Goal: Information Seeking & Learning: Learn about a topic

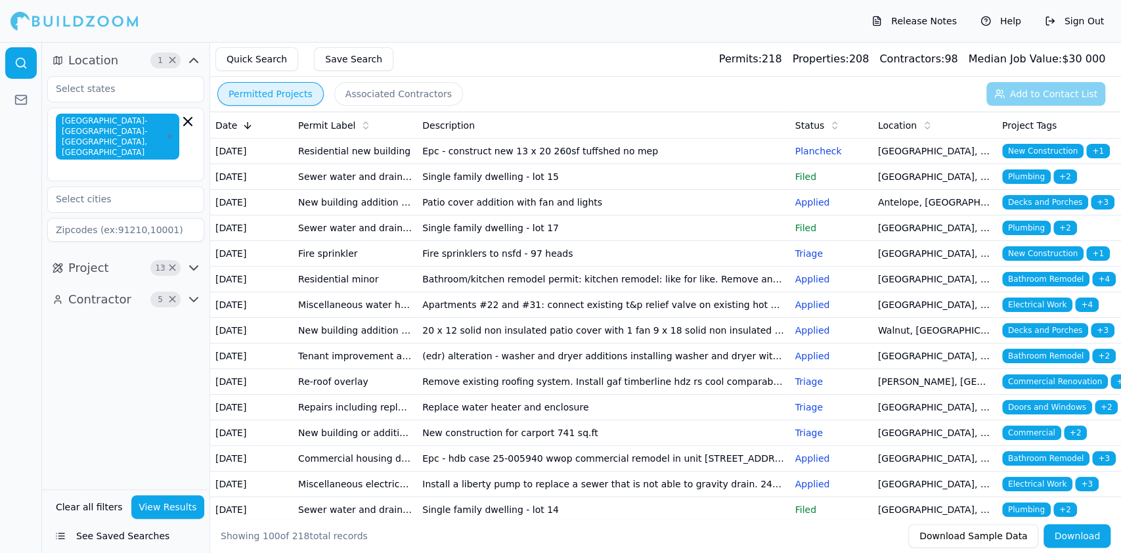
click at [360, 153] on td "Residential new building" at bounding box center [355, 152] width 124 height 26
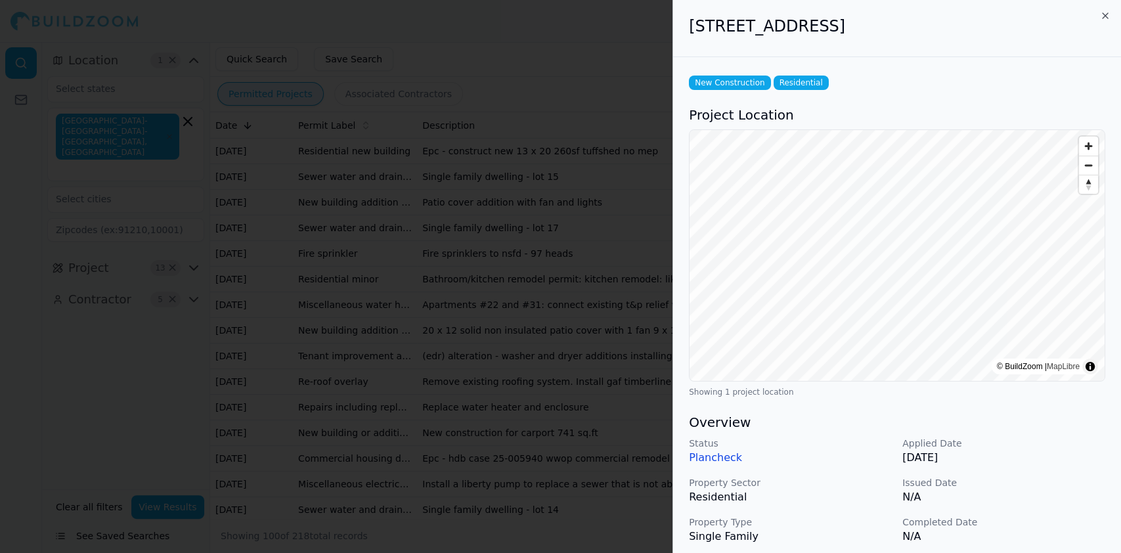
scroll to position [263, 0]
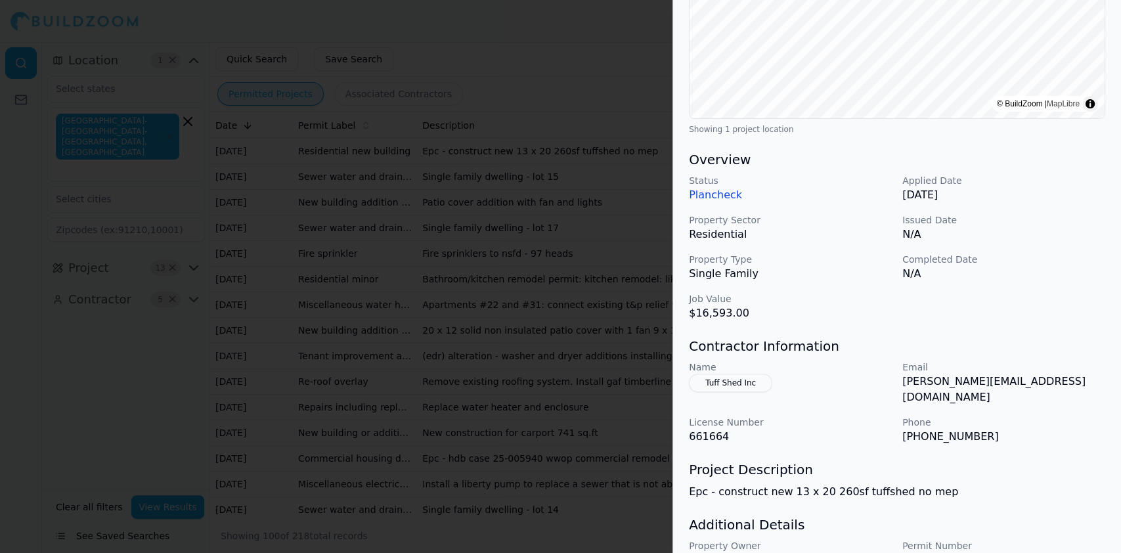
click at [399, 200] on div at bounding box center [560, 276] width 1121 height 553
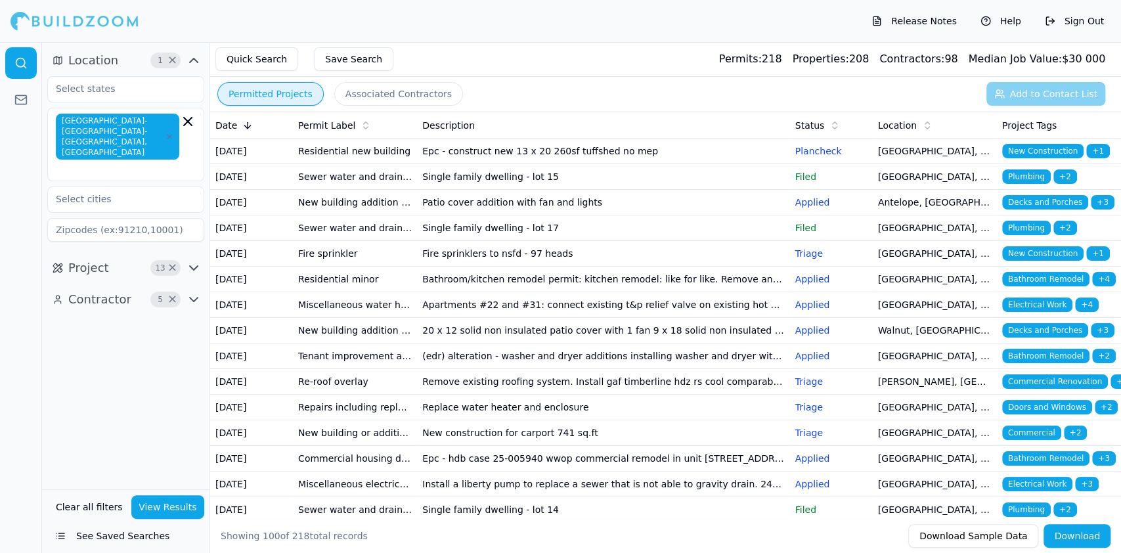
click at [341, 190] on td "Sewer water and drainage miscellaneous" at bounding box center [355, 177] width 124 height 26
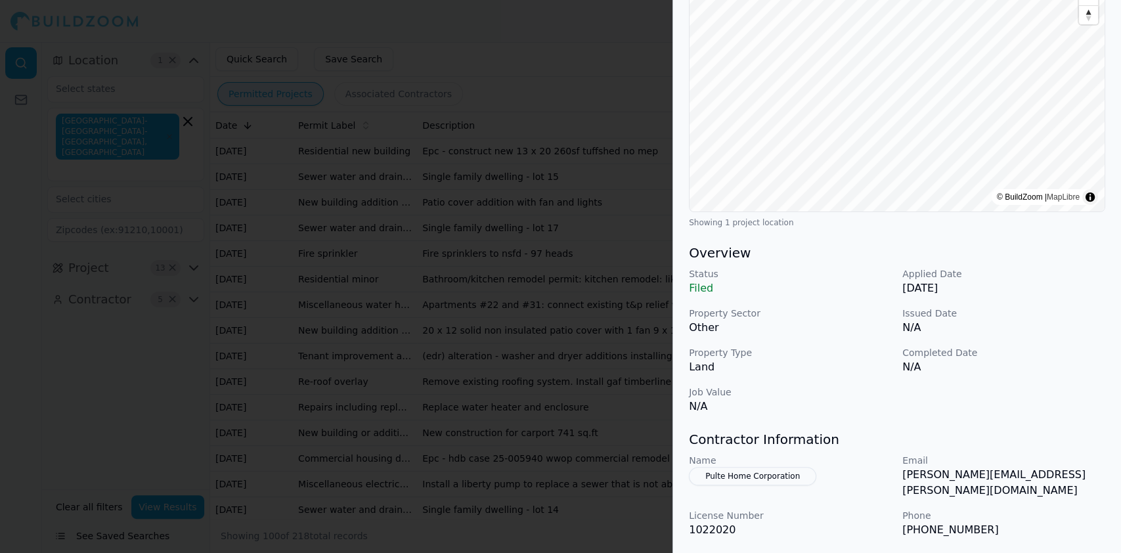
scroll to position [57, 0]
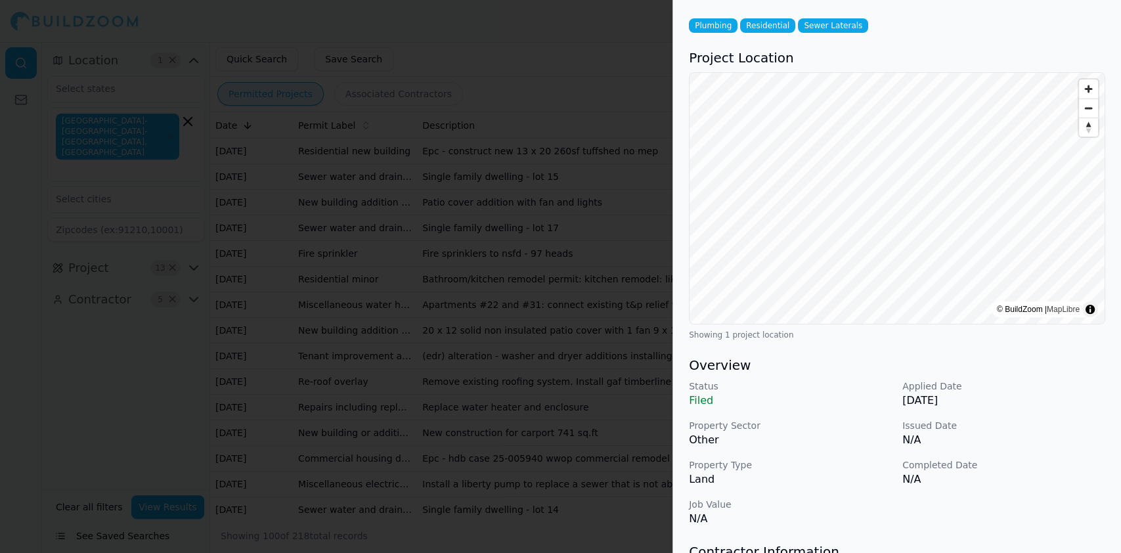
click at [458, 255] on div at bounding box center [560, 276] width 1121 height 553
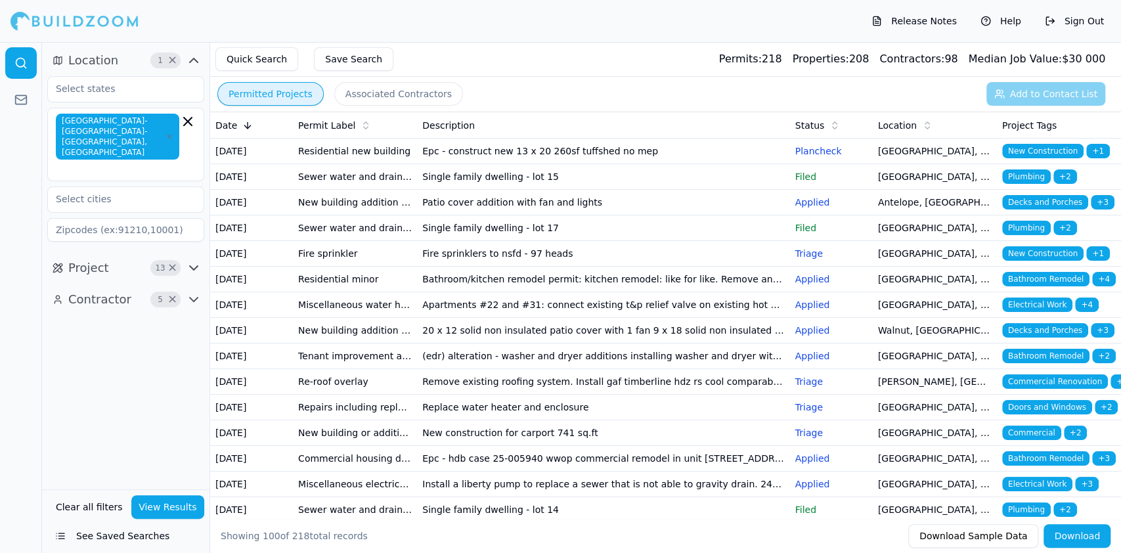
click at [337, 215] on td "New building addition adu (not a garage conversion) deck patio cover garage bar…" at bounding box center [355, 203] width 124 height 26
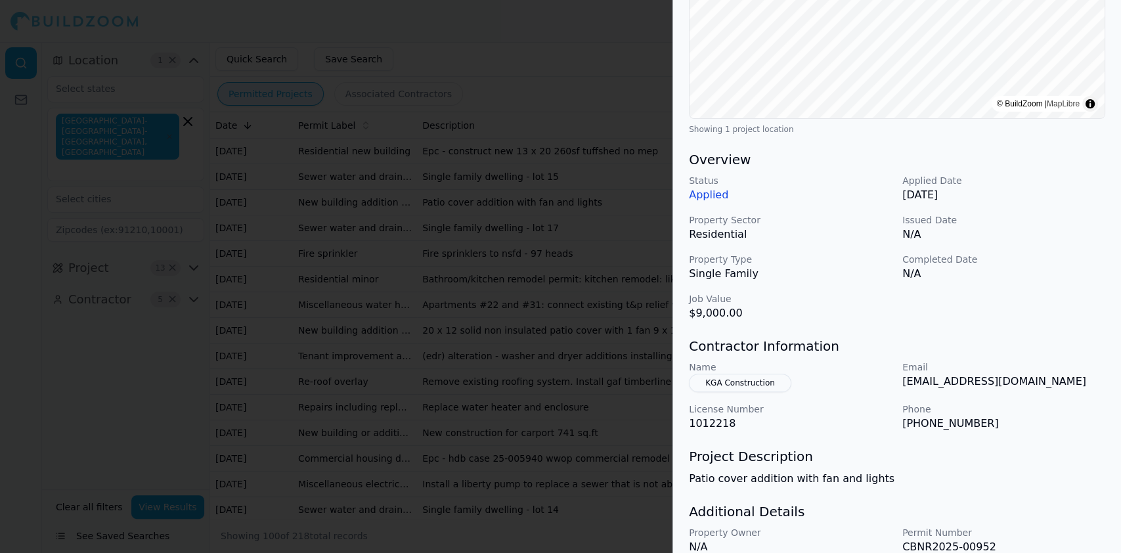
scroll to position [320, 0]
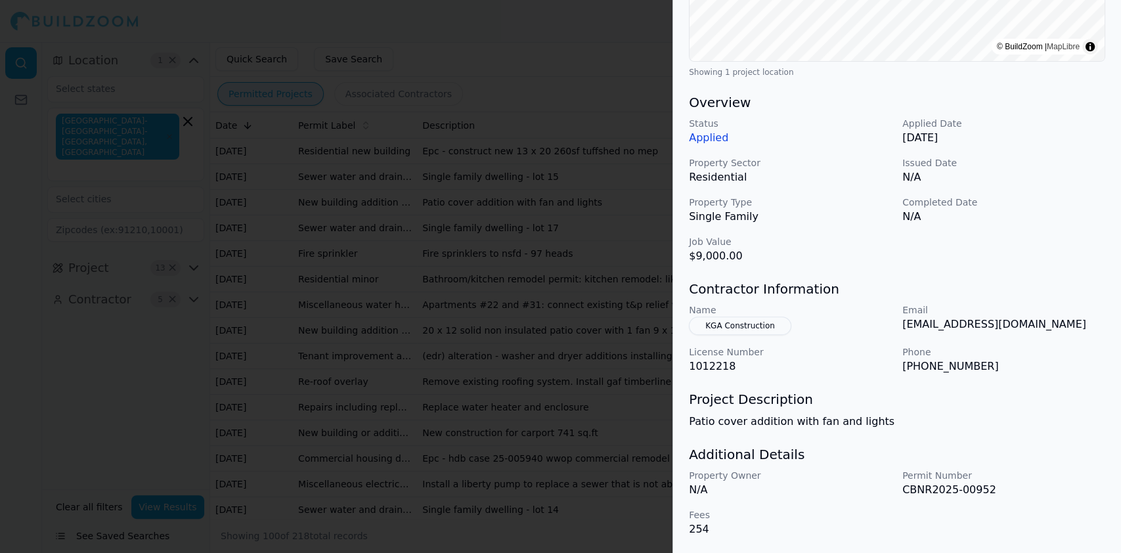
click at [539, 204] on div at bounding box center [560, 276] width 1121 height 553
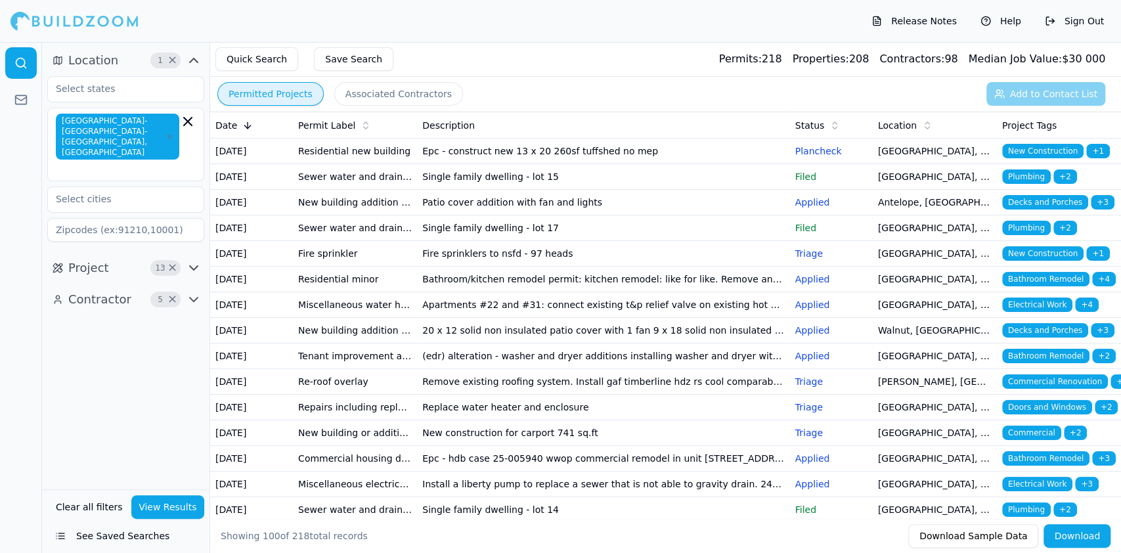
click at [356, 241] on td "Sewer water and drainage miscellaneous" at bounding box center [355, 228] width 124 height 26
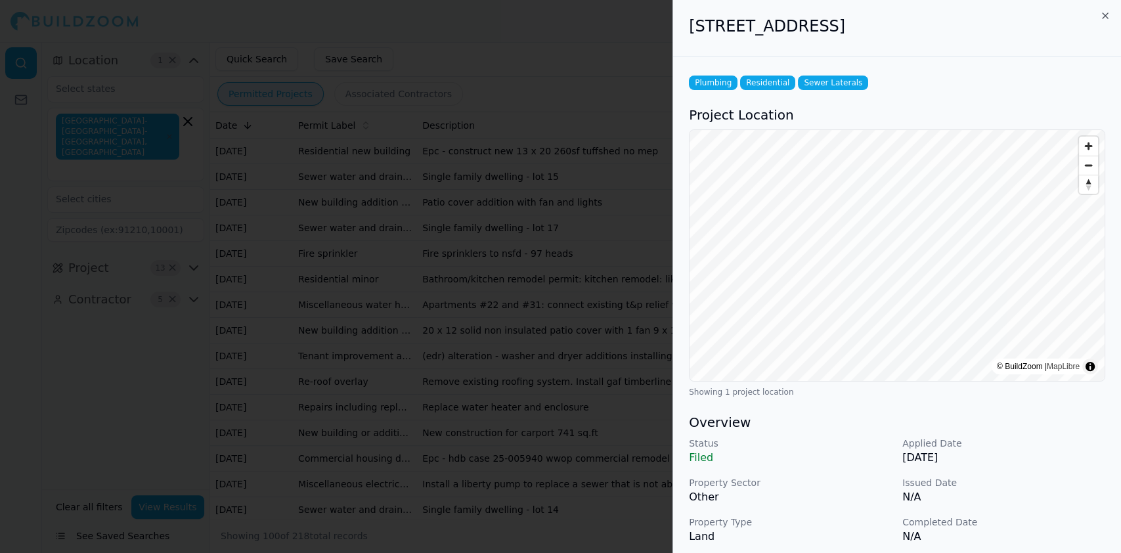
click at [341, 312] on div at bounding box center [560, 276] width 1121 height 553
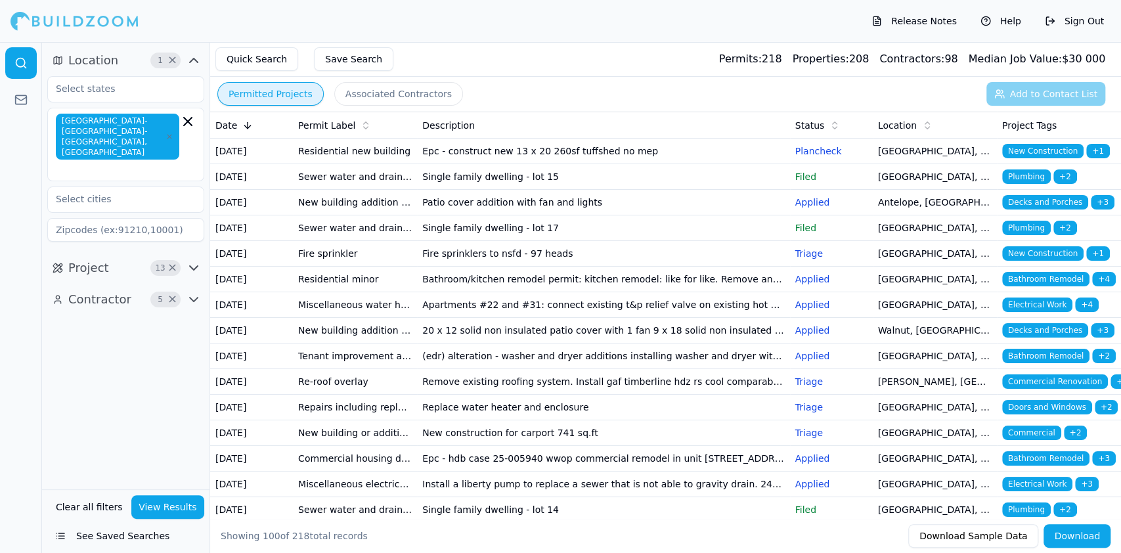
click at [329, 292] on td "Residential minor" at bounding box center [355, 280] width 124 height 26
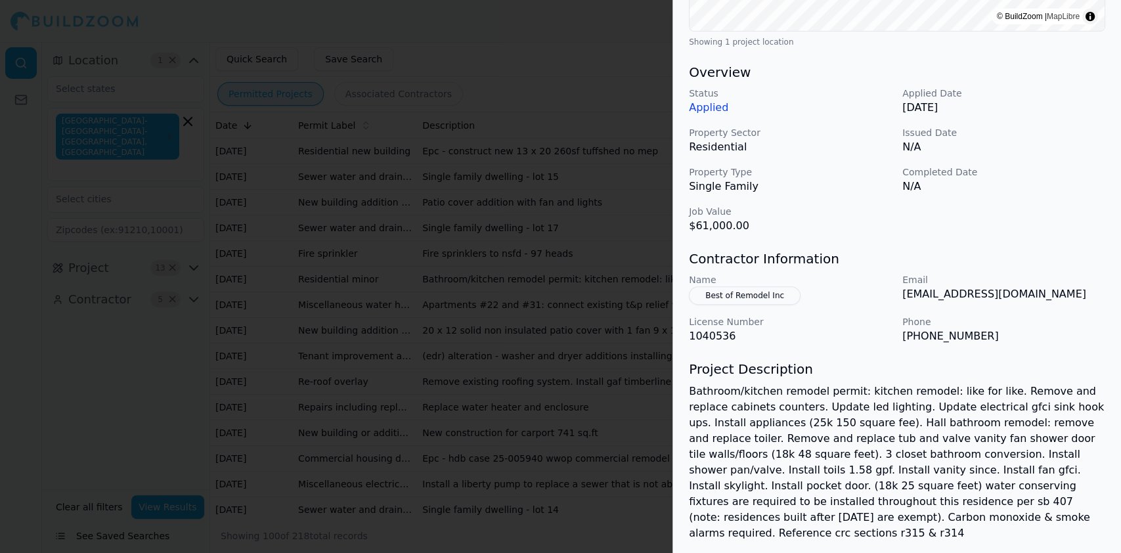
scroll to position [446, 0]
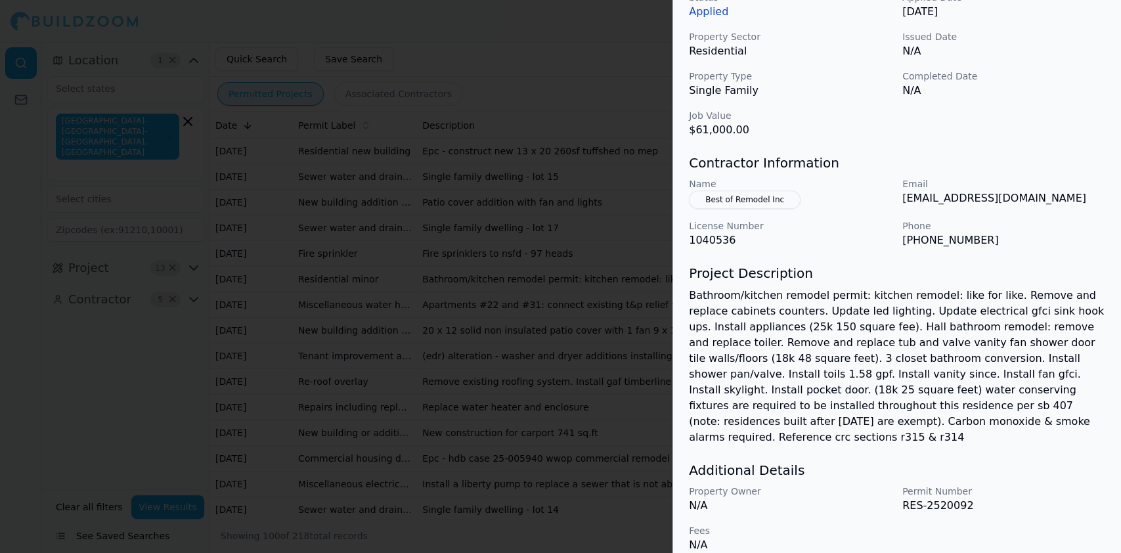
click at [533, 285] on div at bounding box center [560, 276] width 1121 height 553
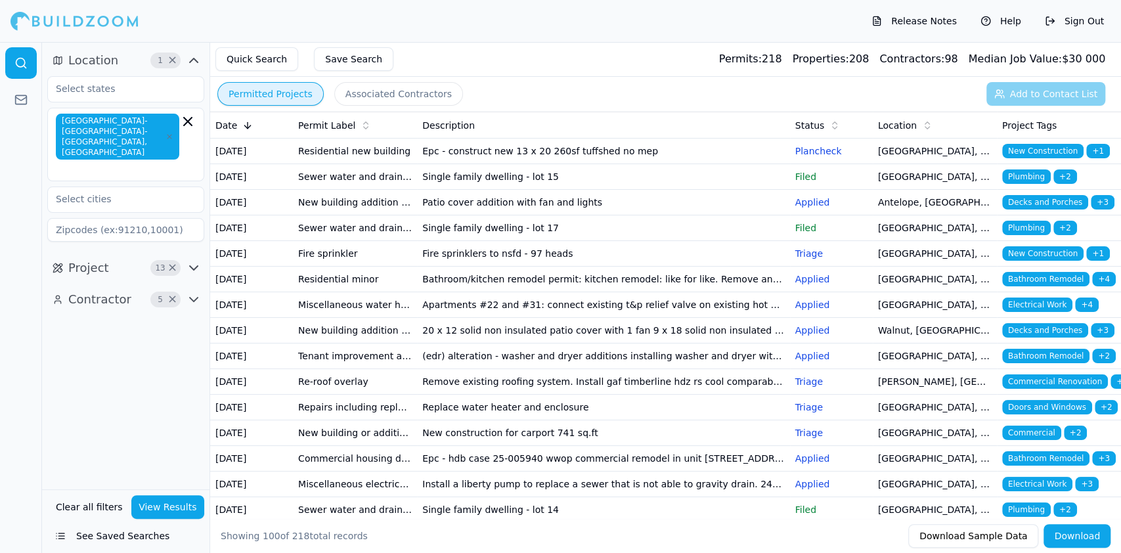
click at [331, 318] on td "Miscellaneous water heater electrical plumbing HVAC mechanical solar/pv" at bounding box center [355, 305] width 124 height 26
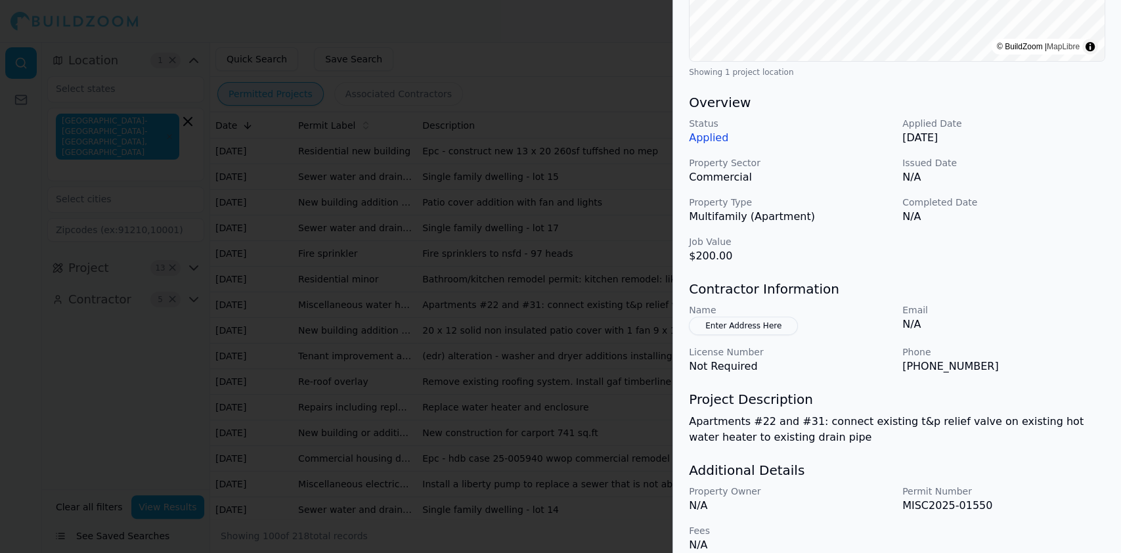
scroll to position [336, 0]
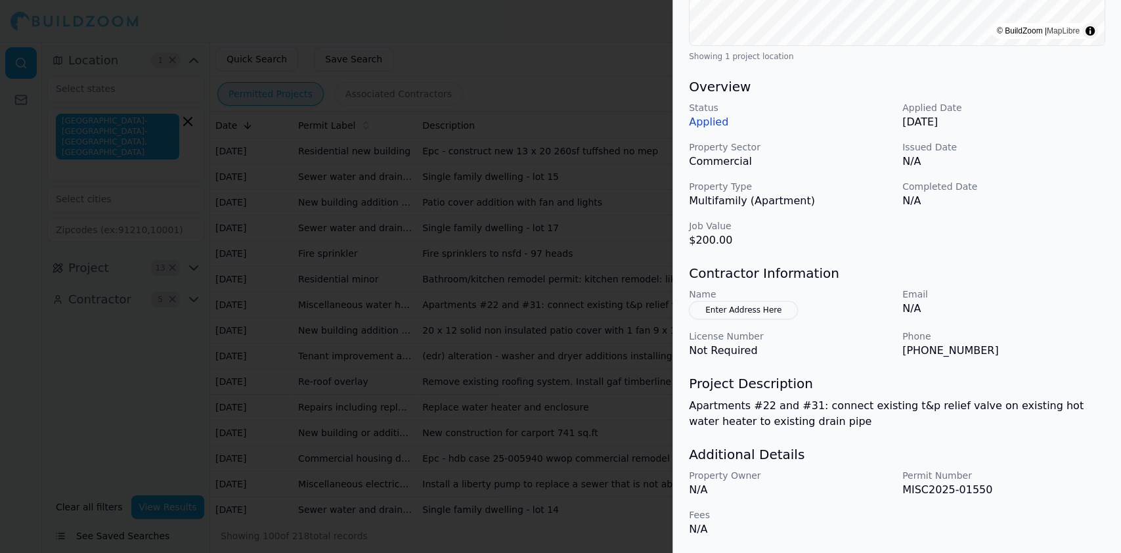
click at [420, 284] on div at bounding box center [560, 276] width 1121 height 553
